Goal: Task Accomplishment & Management: Manage account settings

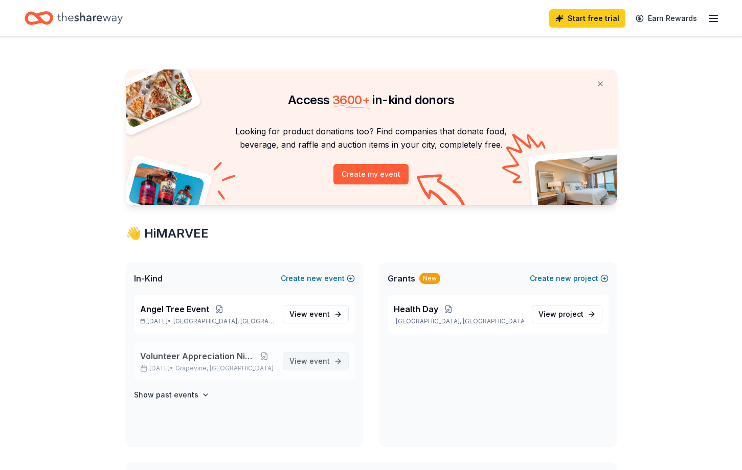
click at [298, 361] on span "View event" at bounding box center [309, 361] width 40 height 12
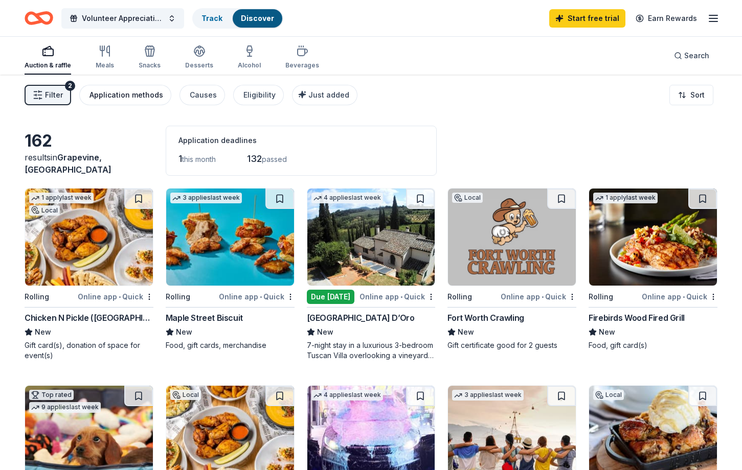
click at [113, 95] on div "Application methods" at bounding box center [126, 95] width 74 height 12
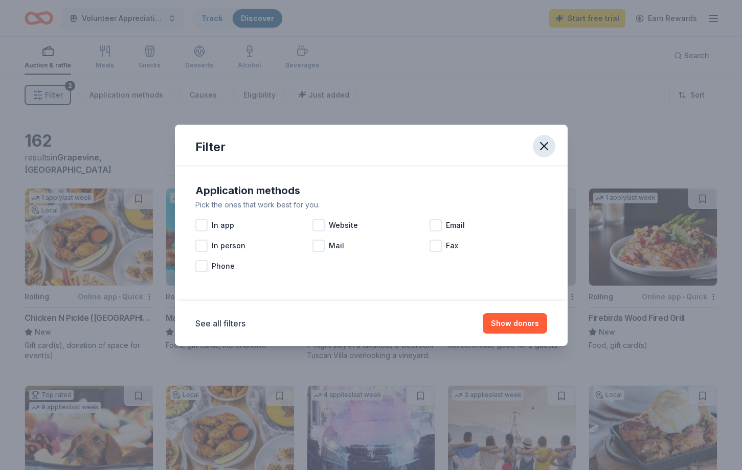
click at [546, 144] on icon "button" at bounding box center [544, 146] width 14 height 14
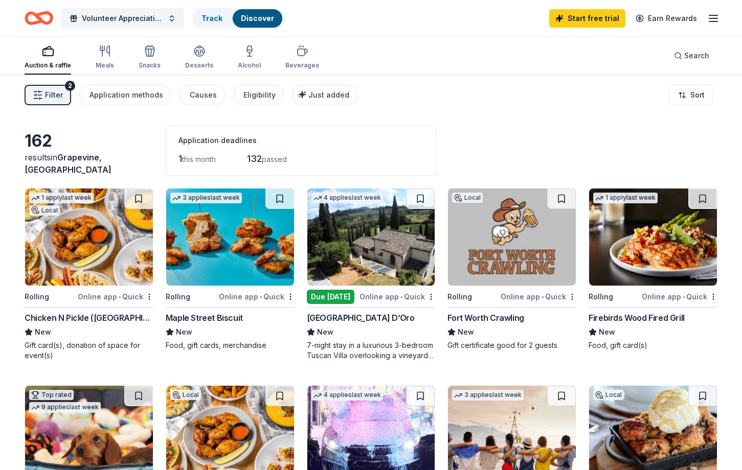
click at [55, 97] on span "Filter" at bounding box center [54, 95] width 18 height 12
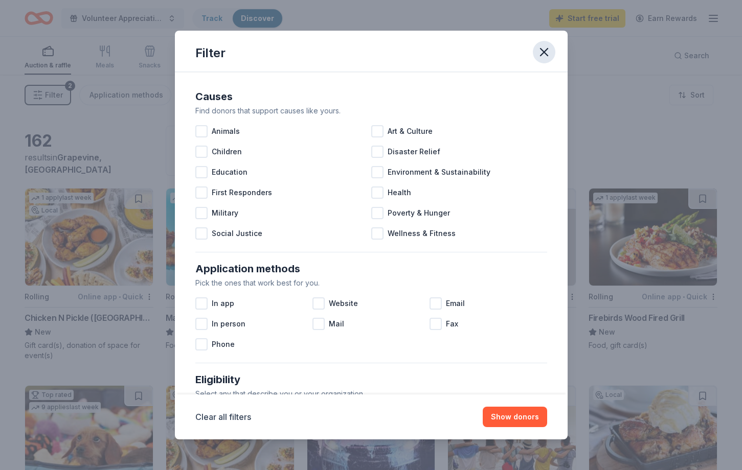
click at [545, 54] on icon "button" at bounding box center [543, 52] width 7 height 7
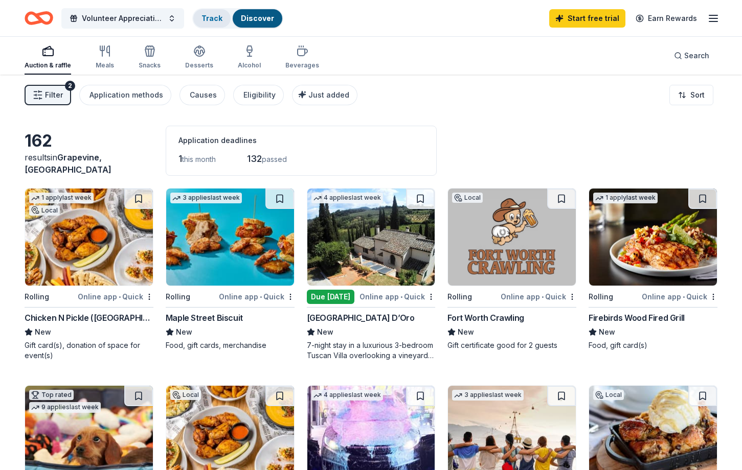
click at [204, 16] on link "Track" at bounding box center [211, 18] width 21 height 9
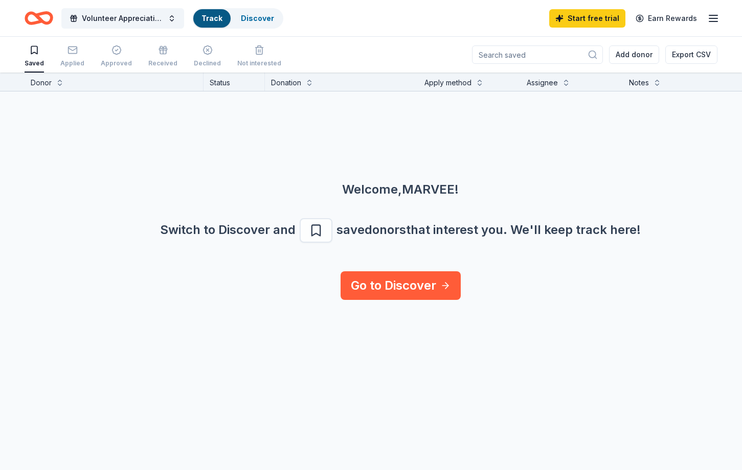
scroll to position [1, 0]
click at [132, 17] on span "Volunteer Appreciation Night" at bounding box center [123, 18] width 82 height 12
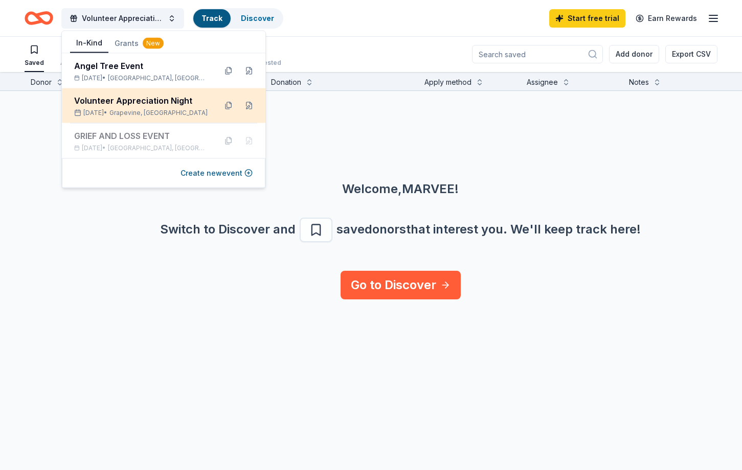
click at [129, 98] on div "Volunteer Appreciation Night" at bounding box center [141, 101] width 134 height 12
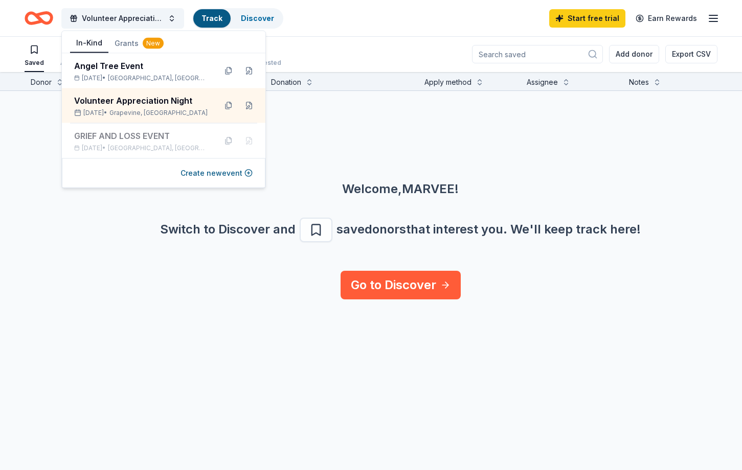
click at [393, 26] on div "Volunteer Appreciation Night Track Discover Start free trial Earn Rewards" at bounding box center [371, 18] width 693 height 24
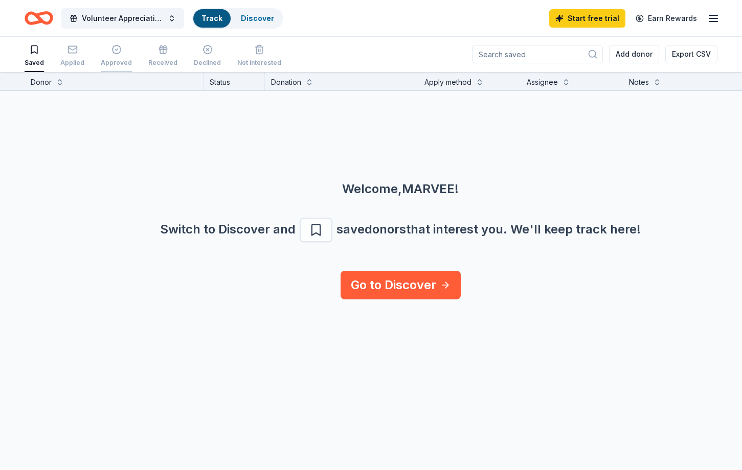
click at [115, 55] on div "Approved" at bounding box center [116, 55] width 31 height 22
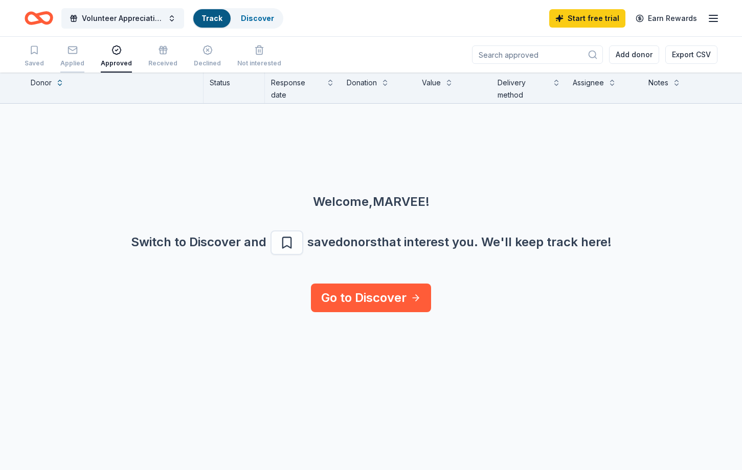
click at [73, 53] on rect "button" at bounding box center [72, 50] width 9 height 7
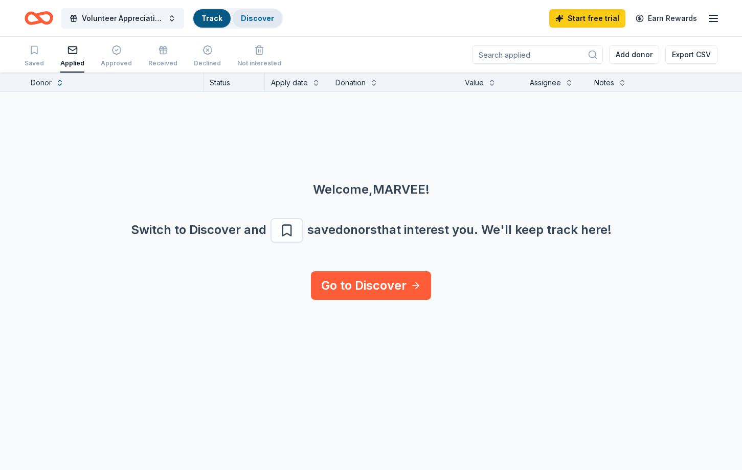
click at [259, 18] on link "Discover" at bounding box center [257, 18] width 33 height 9
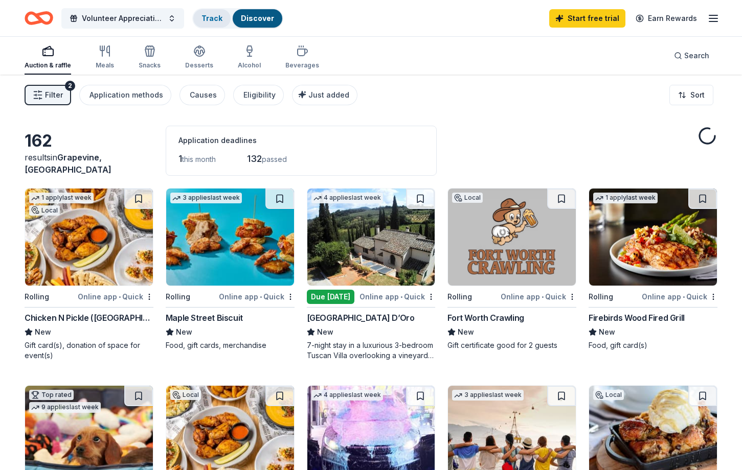
click at [204, 18] on link "Track" at bounding box center [211, 18] width 21 height 9
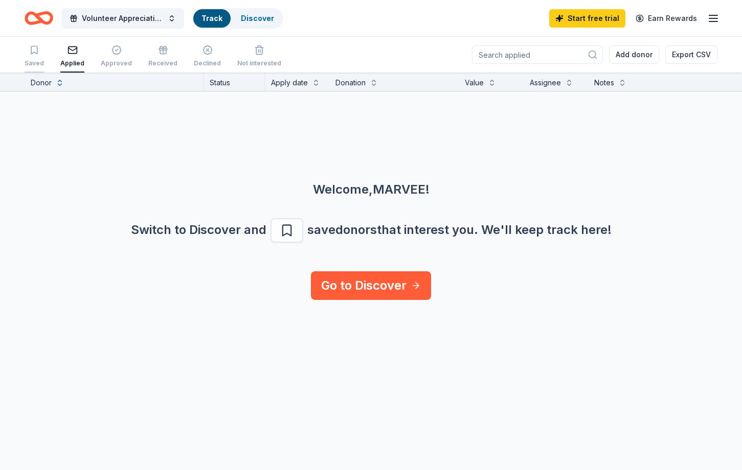
click at [31, 51] on icon "button" at bounding box center [34, 51] width 6 height 8
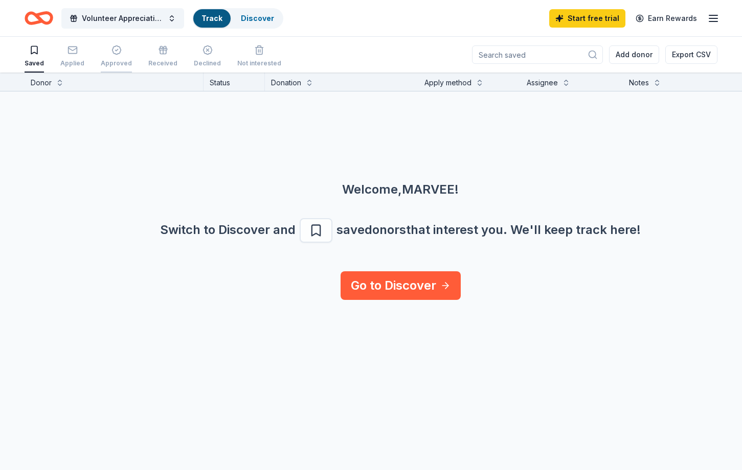
click at [116, 52] on icon "button" at bounding box center [116, 50] width 9 height 9
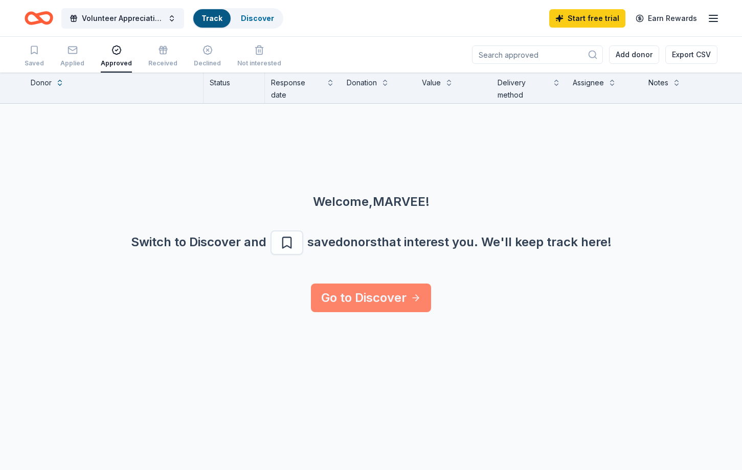
click at [378, 298] on link "Go to Discover" at bounding box center [371, 298] width 120 height 29
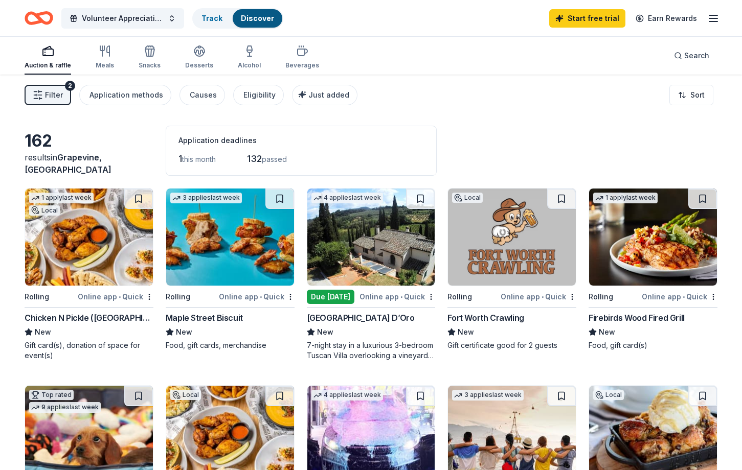
click at [715, 19] on icon "button" at bounding box center [713, 18] width 12 height 12
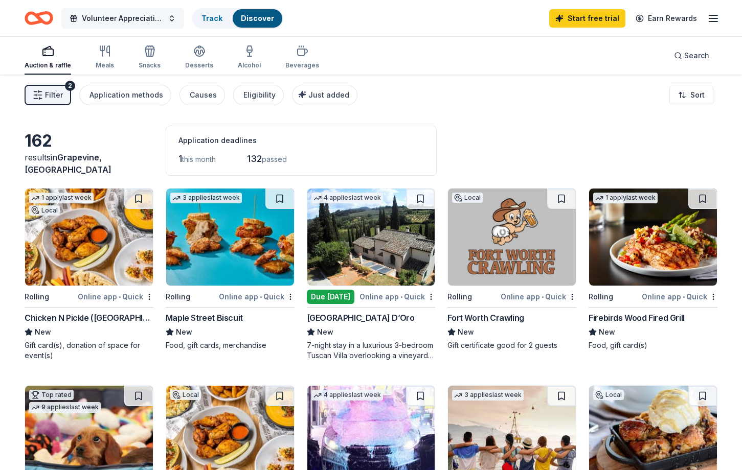
click at [167, 18] on button "Volunteer Appreciation Night" at bounding box center [122, 18] width 123 height 20
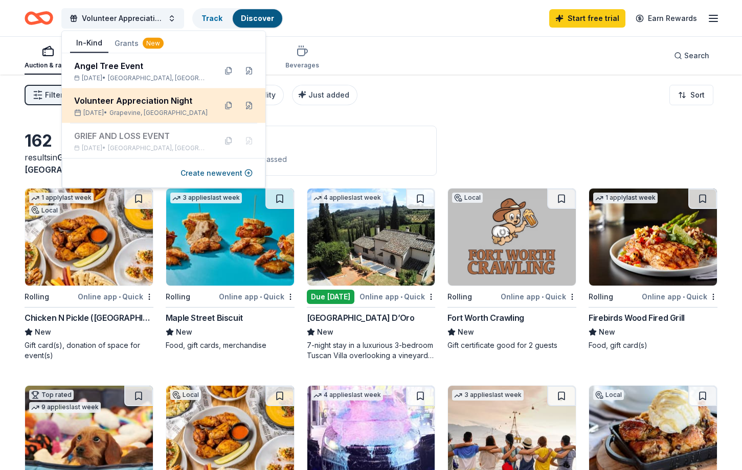
click at [142, 103] on div "Volunteer Appreciation Night" at bounding box center [141, 101] width 134 height 12
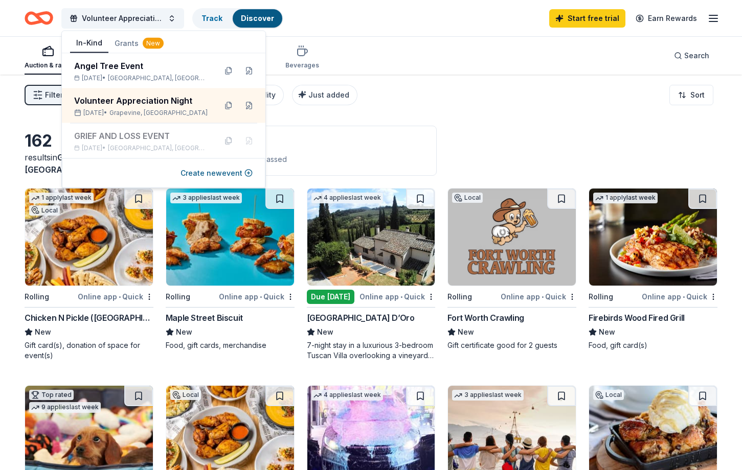
click at [437, 91] on div "Filter 2 Application methods Causes Eligibility Just added Sort" at bounding box center [371, 95] width 742 height 41
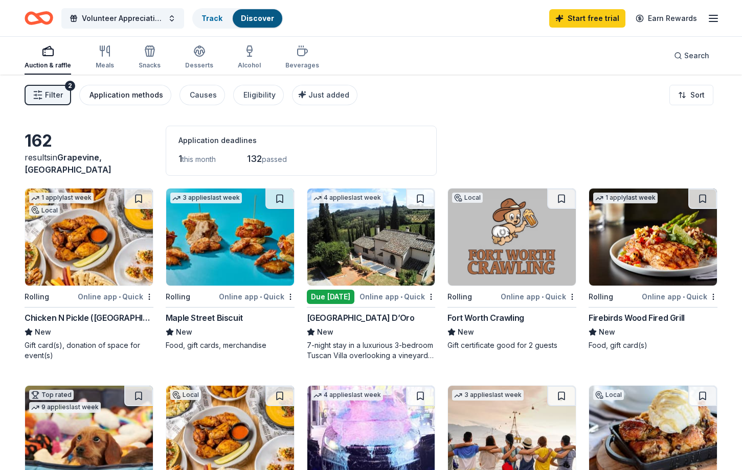
click at [109, 99] on div "Application methods" at bounding box center [126, 95] width 74 height 12
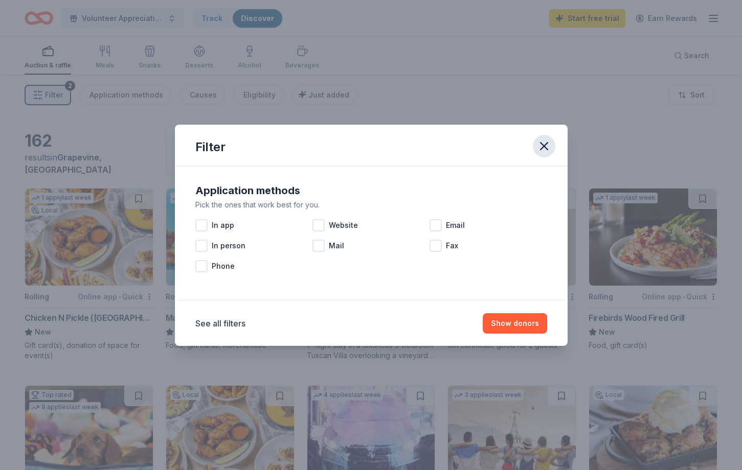
click at [533, 143] on button "button" at bounding box center [544, 146] width 22 height 22
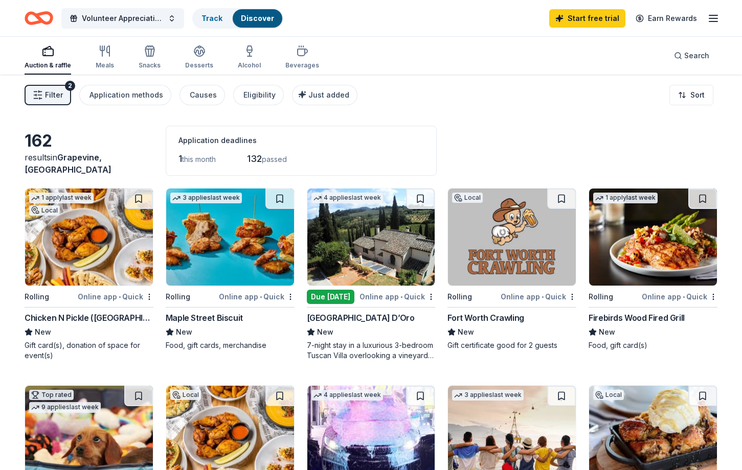
click at [48, 52] on icon "button" at bounding box center [48, 51] width 12 height 12
click at [203, 21] on link "Track" at bounding box center [211, 18] width 21 height 9
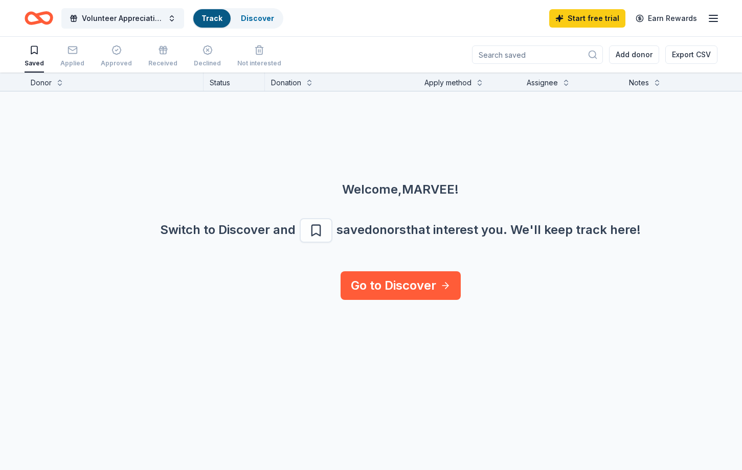
scroll to position [1, 0]
click at [131, 24] on button "Volunteer Appreciation Night" at bounding box center [122, 18] width 123 height 20
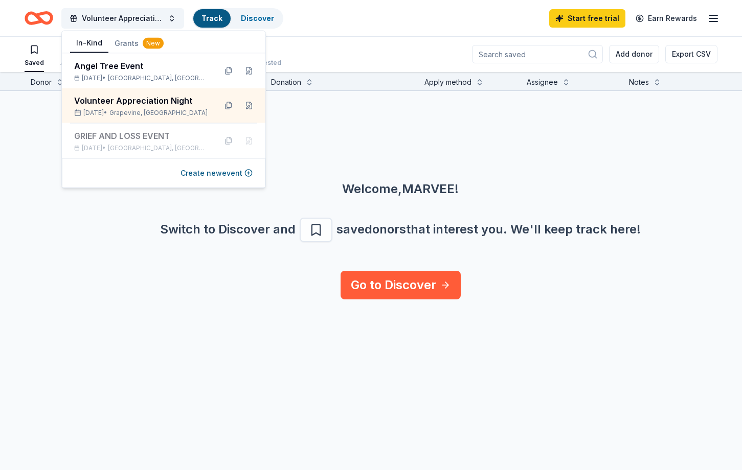
click at [47, 66] on div "Saved Applied Approved Received Declined Not interested" at bounding box center [153, 56] width 257 height 32
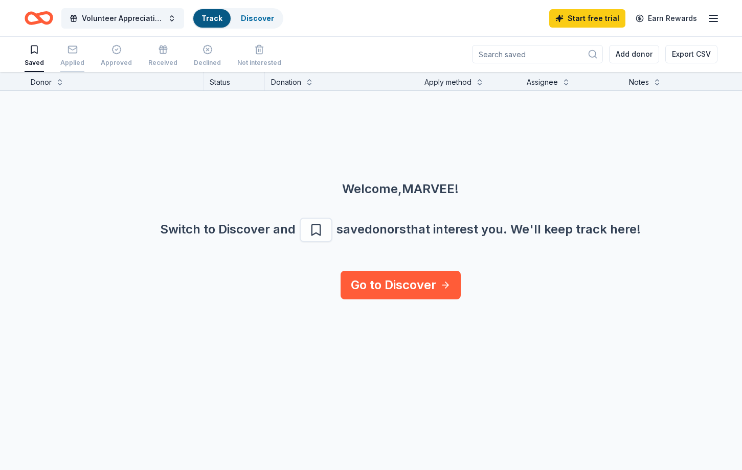
click at [74, 62] on div "Applied" at bounding box center [72, 63] width 24 height 8
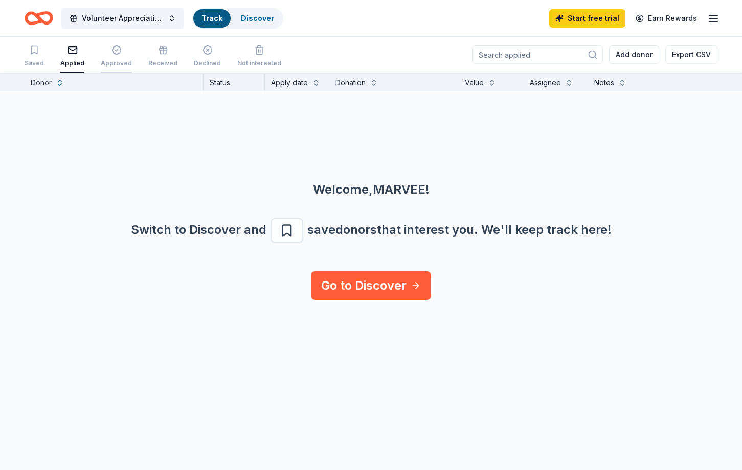
click at [114, 58] on div "Approved" at bounding box center [116, 56] width 31 height 22
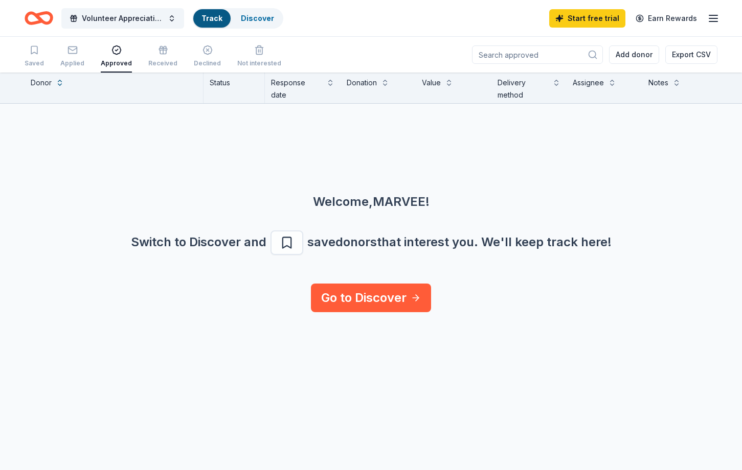
click at [711, 18] on line "button" at bounding box center [713, 18] width 8 height 0
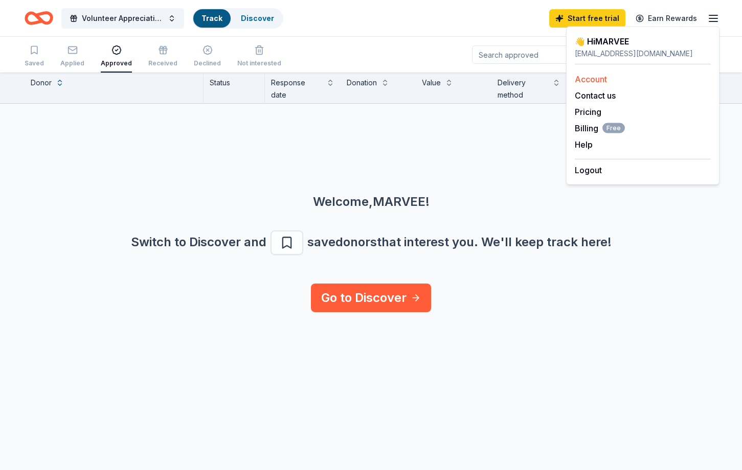
click at [591, 80] on link "Account" at bounding box center [591, 79] width 32 height 10
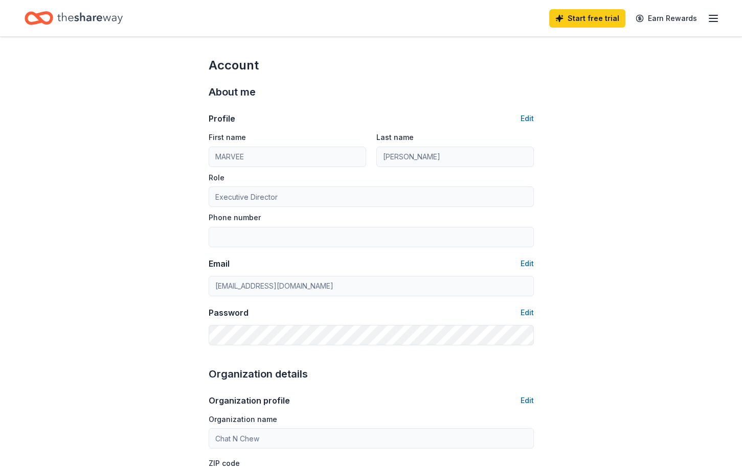
click at [713, 17] on icon "button" at bounding box center [713, 18] width 12 height 12
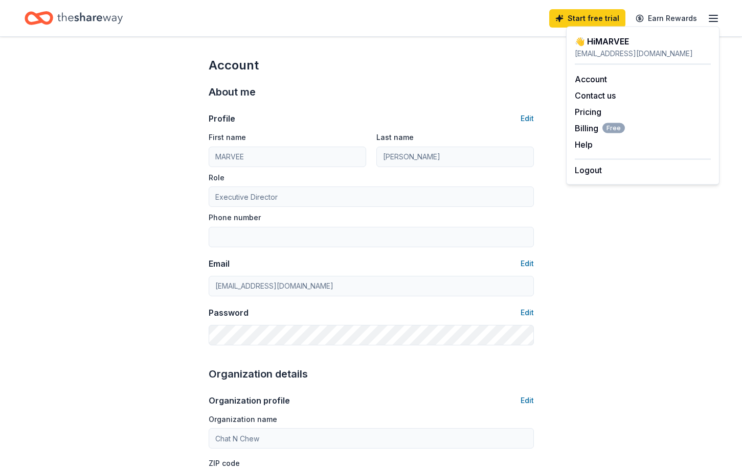
click at [589, 43] on div "👋 Hi MARVEE" at bounding box center [643, 41] width 136 height 12
click at [51, 15] on icon "Home" at bounding box center [44, 18] width 16 height 10
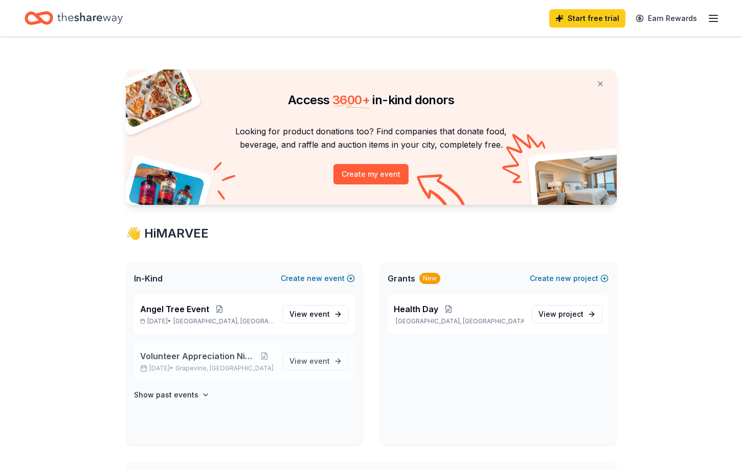
click at [212, 368] on span "Grapevine, TX" at bounding box center [224, 368] width 98 height 8
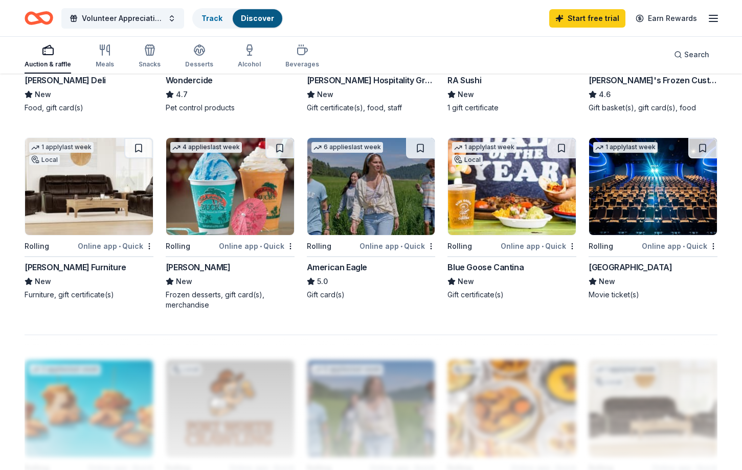
scroll to position [630, 0]
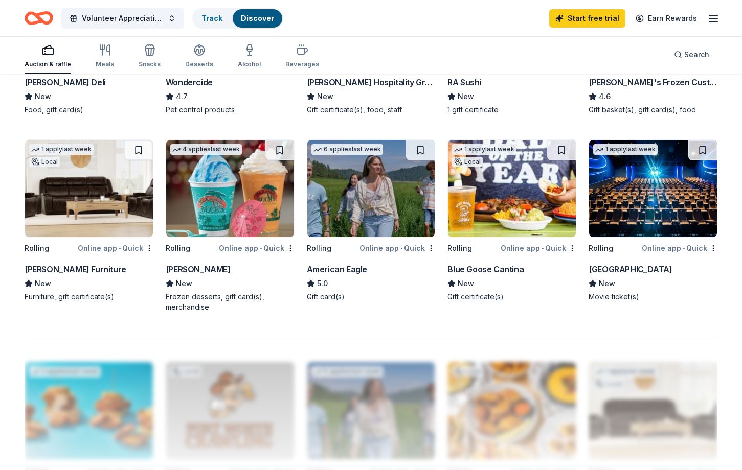
click at [634, 148] on div "1 apply last week" at bounding box center [625, 149] width 64 height 11
